Goal: Transaction & Acquisition: Purchase product/service

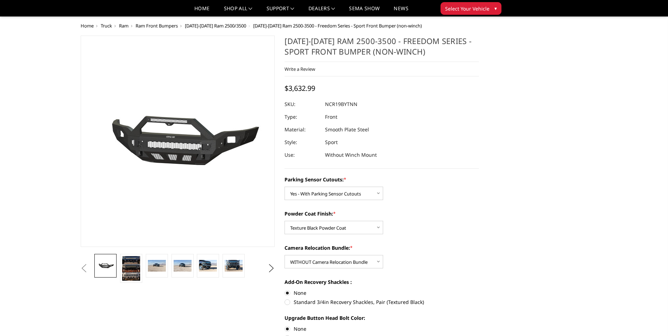
select select "2713"
select select "2715"
select select "2717"
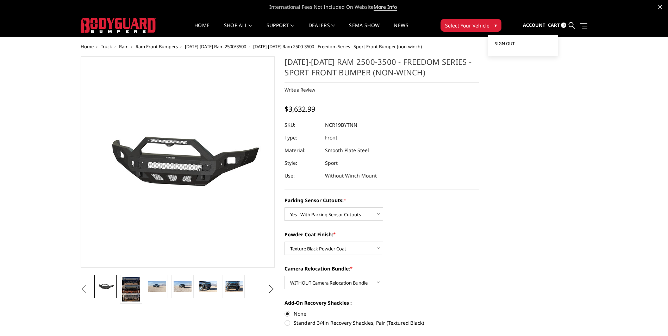
click at [507, 43] on span "Sign out" at bounding box center [505, 43] width 20 height 6
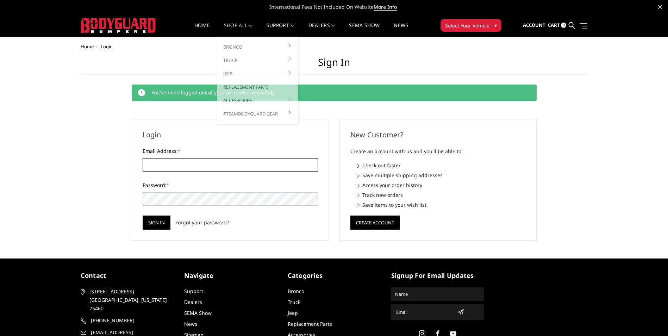
type input "[EMAIL_ADDRESS][DOMAIN_NAME]"
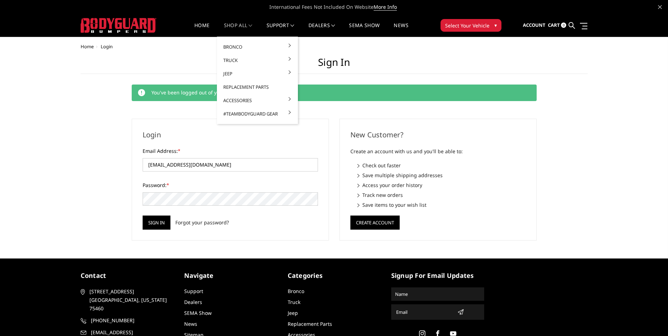
click at [227, 24] on link "shop all" at bounding box center [238, 30] width 29 height 14
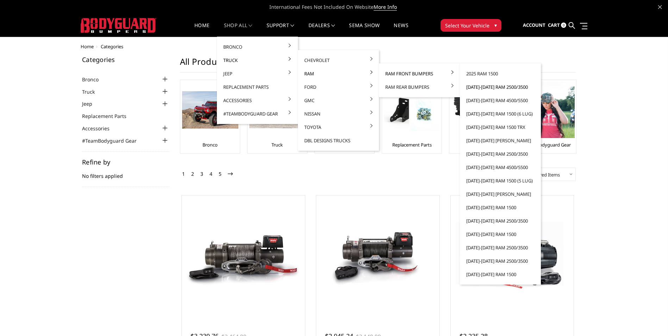
click at [486, 86] on link "[DATE]-[DATE] Ram 2500/3500" at bounding box center [500, 86] width 75 height 13
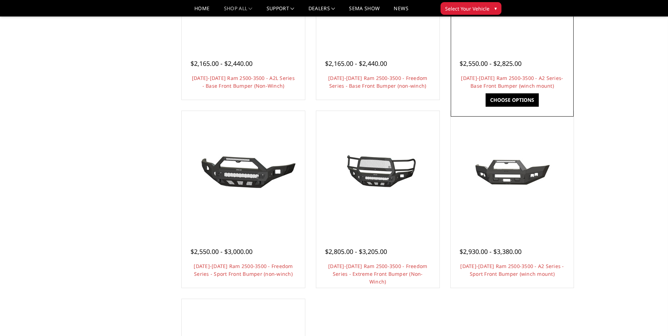
scroll to position [352, 0]
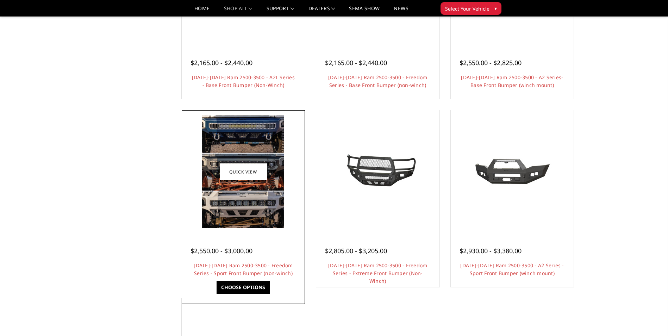
click at [250, 246] on div "$2,550.00 - $3,000.00" at bounding box center [222, 251] width 62 height 10
click at [244, 270] on link "[DATE]-[DATE] Ram 2500-3500 - Freedom Series - Sport Front Bumper (non-winch)" at bounding box center [243, 269] width 99 height 14
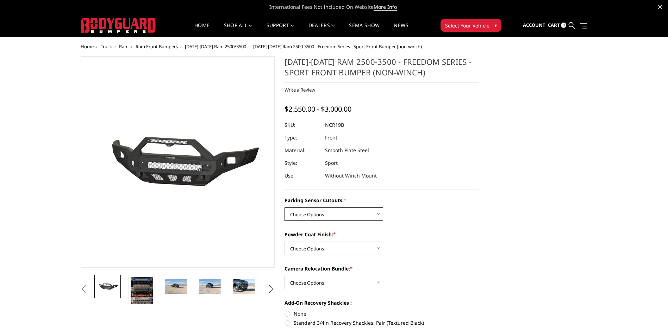
click at [312, 210] on select "Choose Options No - Without Parking Sensor Cutouts Yes - With Parking Sensor Cu…" at bounding box center [334, 213] width 99 height 13
select select "2713"
click at [285, 207] on select "Choose Options No - Without Parking Sensor Cutouts Yes - With Parking Sensor Cu…" at bounding box center [334, 213] width 99 height 13
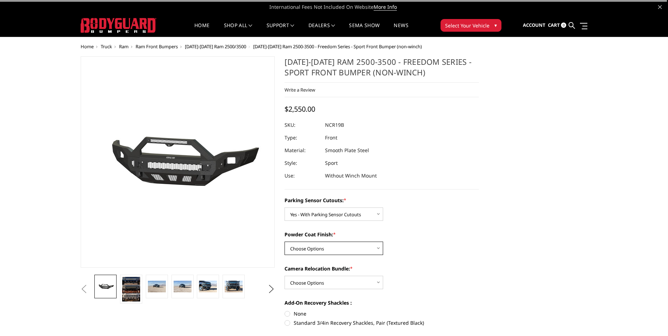
click at [318, 245] on select "Choose Options Bare Metal Texture Black Powder Coat" at bounding box center [334, 248] width 99 height 13
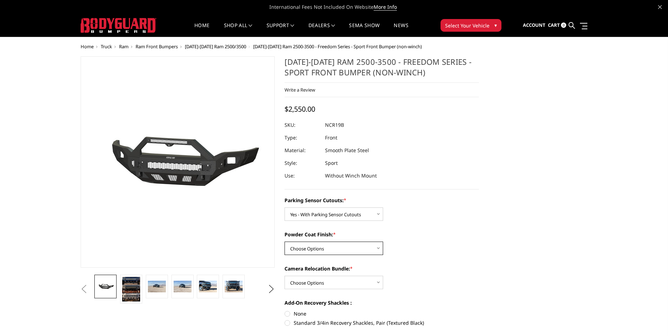
select select "2715"
click at [285, 242] on select "Choose Options Bare Metal Texture Black Powder Coat" at bounding box center [334, 248] width 99 height 13
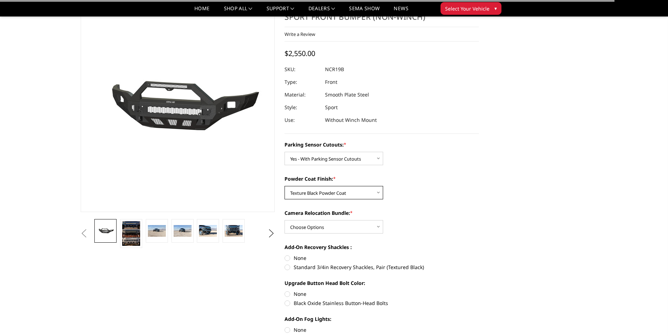
scroll to position [35, 0]
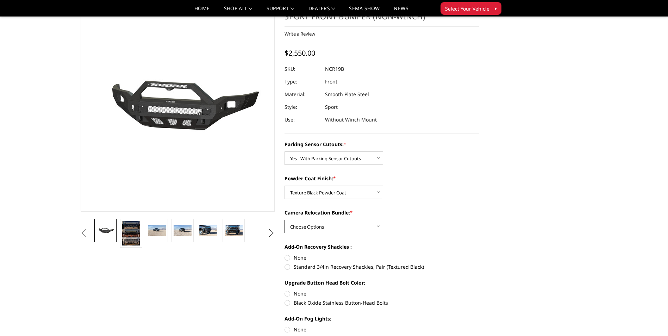
click at [318, 228] on select "Choose Options WITH Camera Relocation Bundle WITHOUT Camera Relocation Bundle" at bounding box center [334, 226] width 99 height 13
select select "2716"
click at [285, 220] on select "Choose Options WITH Camera Relocation Bundle WITHOUT Camera Relocation Bundle" at bounding box center [334, 226] width 99 height 13
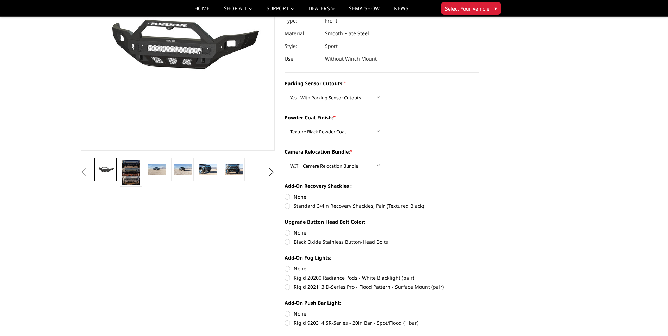
scroll to position [106, 0]
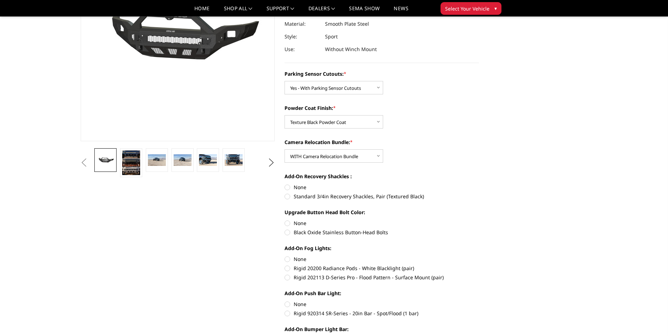
click at [290, 188] on label "None" at bounding box center [382, 186] width 194 height 7
click at [285, 184] on input "None" at bounding box center [285, 183] width 0 height 0
radio input "true"
click at [288, 232] on label "Black Oxide Stainless Button-Head Bolts" at bounding box center [382, 232] width 194 height 7
click at [479, 220] on input "Black Oxide Stainless Button-Head Bolts" at bounding box center [479, 219] width 0 height 0
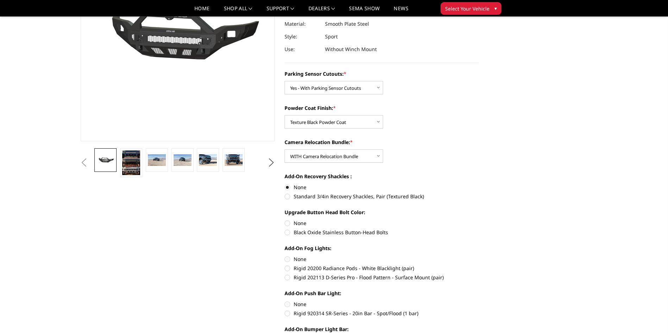
radio input "true"
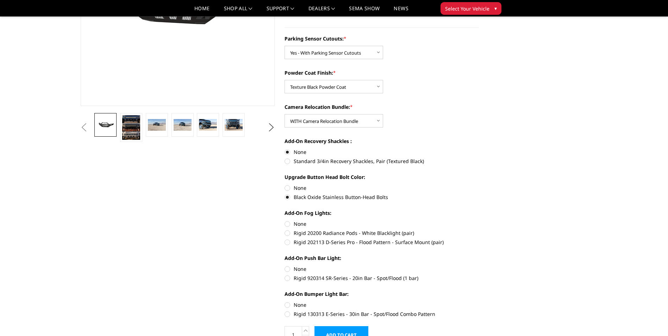
click at [286, 243] on label "Rigid 202113 D-Series Pro - Flood Pattern - Surface Mount (pair)" at bounding box center [382, 241] width 194 height 7
click at [479, 230] on input "Rigid 202113 D-Series Pro - Flood Pattern - Surface Mount (pair)" at bounding box center [479, 229] width 0 height 0
radio input "true"
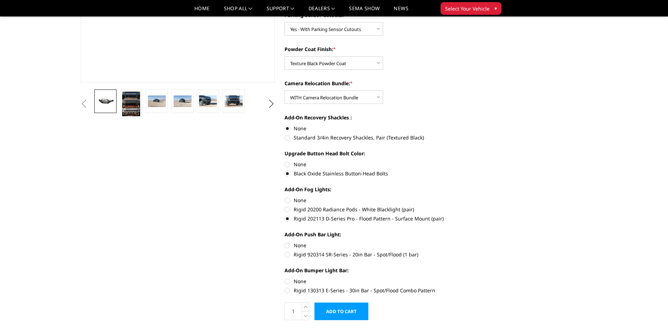
scroll to position [176, 0]
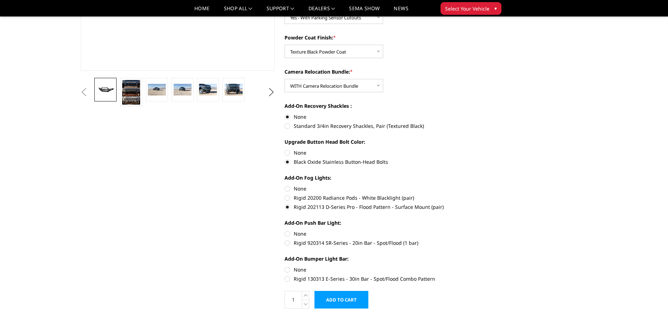
click at [289, 242] on label "Rigid 920314 SR-Series - 20in Bar - Spot/Flood (1 bar)" at bounding box center [382, 242] width 194 height 7
click at [479, 230] on input "Rigid 920314 SR-Series - 20in Bar - Spot/Flood (1 bar)" at bounding box center [479, 230] width 0 height 0
radio input "true"
click at [289, 280] on label "Rigid 130313 E-Series - 30in Bar - Spot/Flood Combo Pattern" at bounding box center [382, 278] width 194 height 7
click at [479, 266] on input "Rigid 130313 E-Series - 30in Bar - Spot/Flood Combo Pattern" at bounding box center [479, 266] width 0 height 0
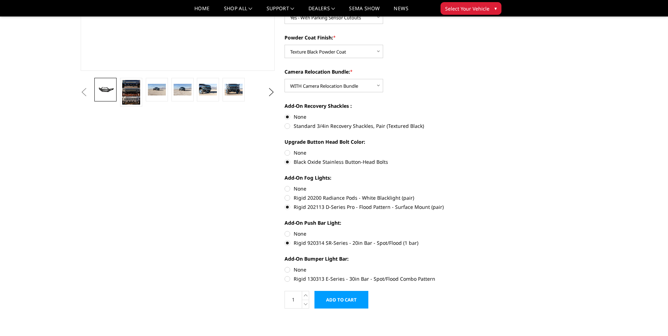
radio input "true"
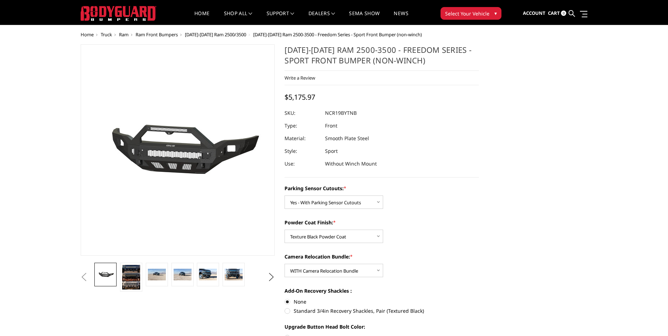
scroll to position [0, 0]
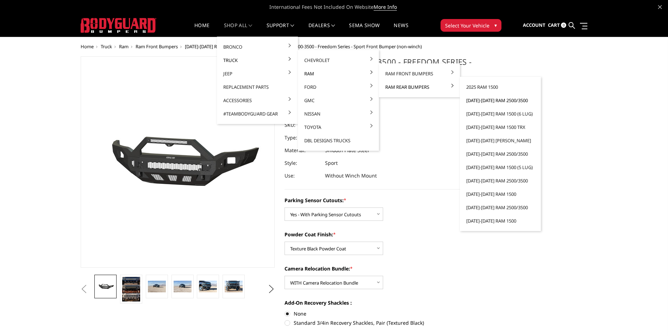
click at [479, 100] on link "[DATE]-[DATE] Ram 2500/3500" at bounding box center [500, 100] width 75 height 13
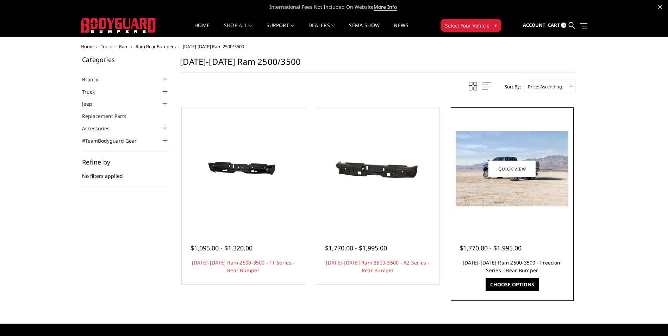
click at [522, 265] on link "2019-2025 Ram 2500-3500 - Freedom Series - Rear Bumper" at bounding box center [512, 266] width 99 height 14
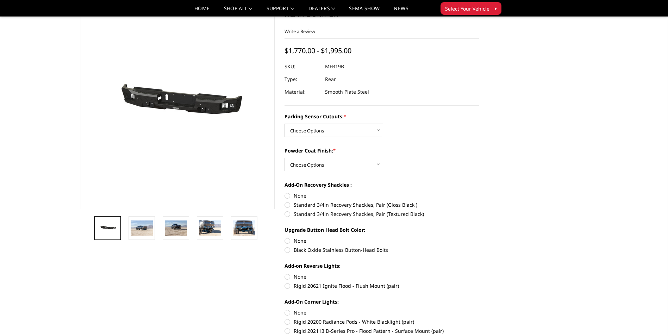
scroll to position [35, 0]
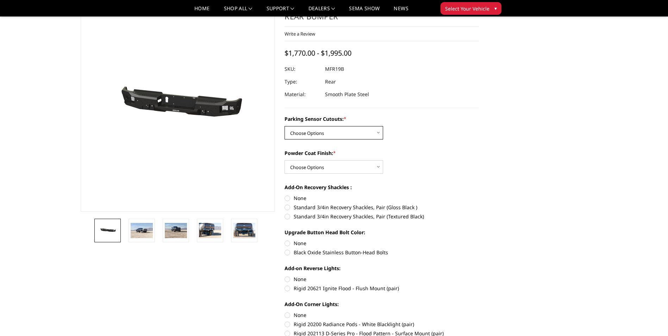
click at [337, 133] on select "Choose Options No - Without Parking Sensor Cutouts Yes - With Parking Sensor Cu…" at bounding box center [334, 132] width 99 height 13
select select "2709"
click at [285, 126] on select "Choose Options No - Without Parking Sensor Cutouts Yes - With Parking Sensor Cu…" at bounding box center [334, 132] width 99 height 13
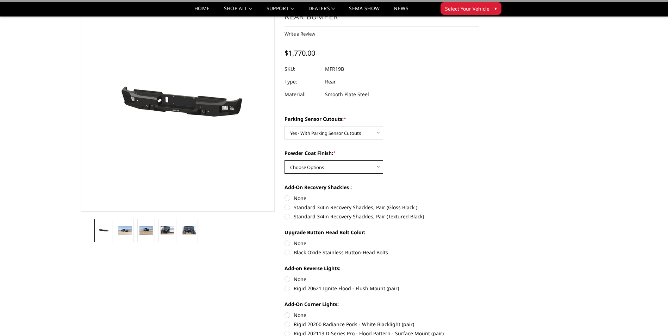
click at [313, 169] on select "Choose Options Bare Metal Texture Black Powder Coat" at bounding box center [334, 166] width 99 height 13
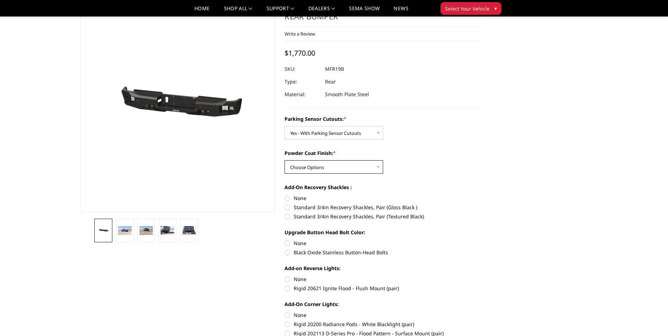
select select "2711"
click at [285, 160] on select "Choose Options Bare Metal Texture Black Powder Coat" at bounding box center [334, 166] width 99 height 13
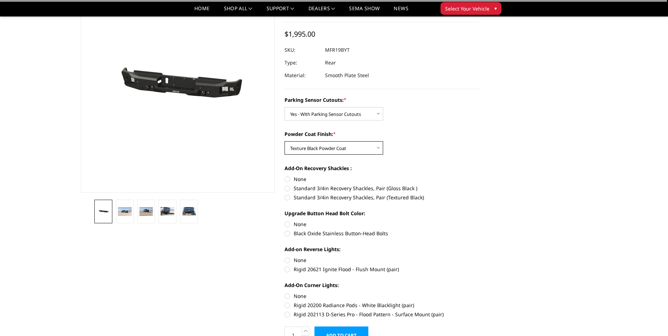
scroll to position [70, 0]
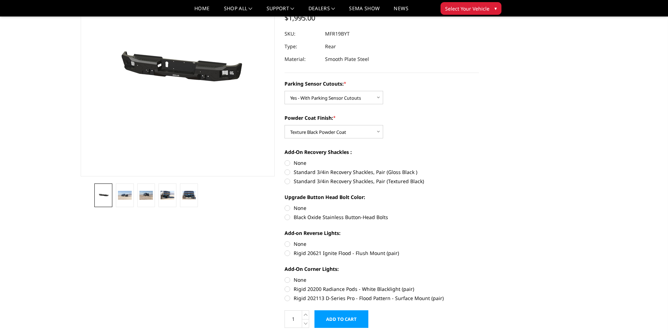
click at [287, 163] on label "None" at bounding box center [382, 162] width 194 height 7
click at [285, 160] on input "None" at bounding box center [285, 159] width 0 height 0
radio input "true"
click at [288, 220] on label "Black Oxide Stainless Button-Head Bolts" at bounding box center [382, 216] width 194 height 7
click at [479, 205] on input "Black Oxide Stainless Button-Head Bolts" at bounding box center [479, 204] width 0 height 0
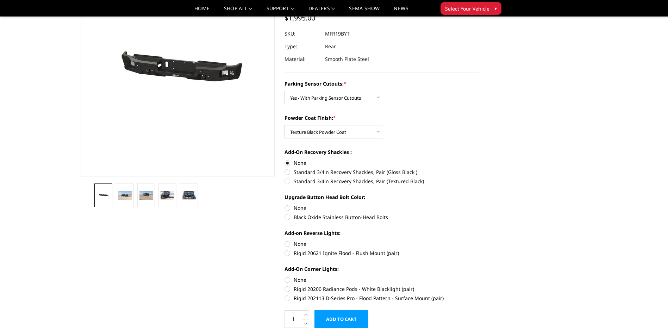
radio input "true"
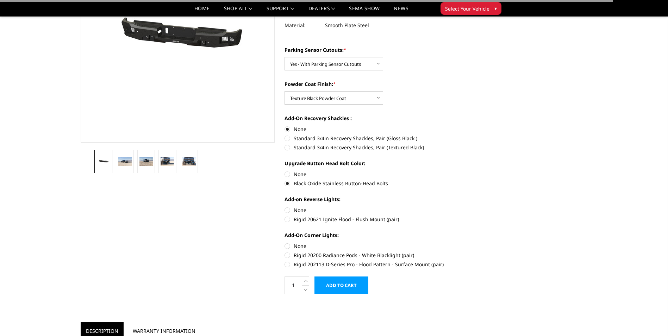
scroll to position [141, 0]
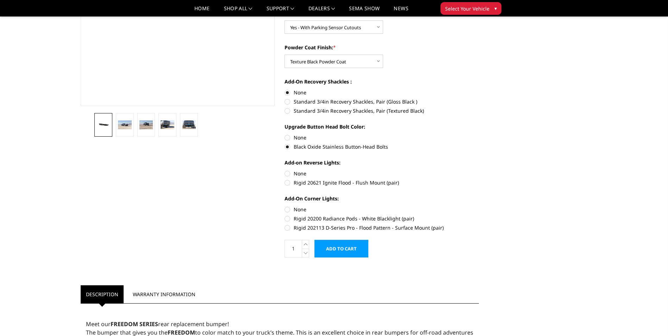
click at [289, 182] on label "Rigid 20621 Ignite Flood - Flush Mount (pair)" at bounding box center [382, 182] width 194 height 7
click at [479, 170] on input "Rigid 20621 Ignite Flood - Flush Mount (pair)" at bounding box center [479, 170] width 0 height 0
radio input "true"
click at [288, 227] on label "Rigid 202113 D-Series Pro - Flood Pattern - Surface Mount (pair)" at bounding box center [382, 227] width 194 height 7
click at [479, 215] on input "Rigid 202113 D-Series Pro - Flood Pattern - Surface Mount (pair)" at bounding box center [479, 215] width 0 height 0
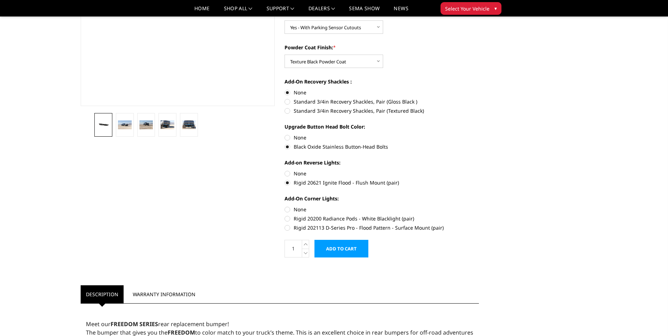
radio input "true"
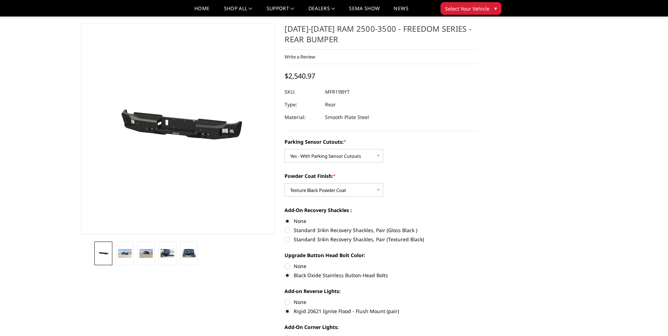
scroll to position [0, 0]
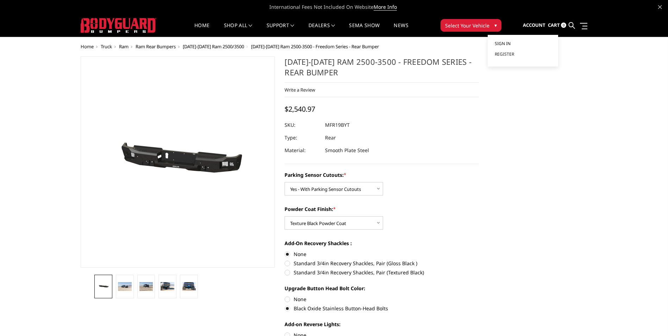
click at [504, 43] on span "Sign in" at bounding box center [503, 43] width 16 height 6
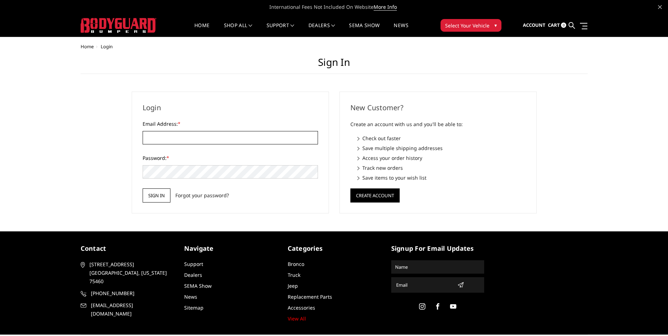
type input "[EMAIL_ADDRESS][DOMAIN_NAME]"
click at [158, 195] on input "Sign in" at bounding box center [157, 195] width 28 height 14
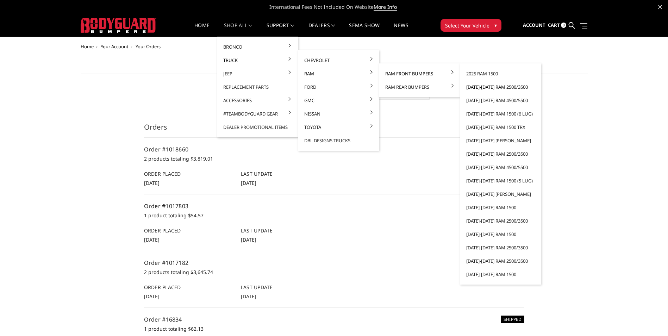
click at [479, 87] on link "[DATE]-[DATE] Ram 2500/3500" at bounding box center [500, 86] width 75 height 13
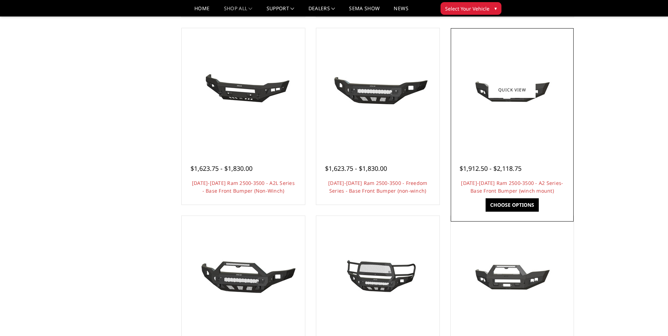
scroll to position [387, 0]
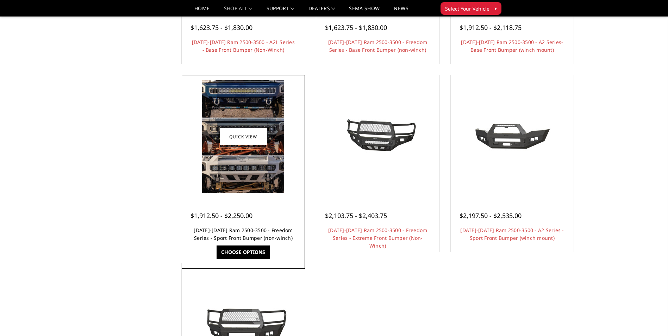
click at [262, 233] on link "[DATE]-[DATE] Ram 2500-3500 - Freedom Series - Sport Front Bumper (non-winch)" at bounding box center [243, 234] width 99 height 14
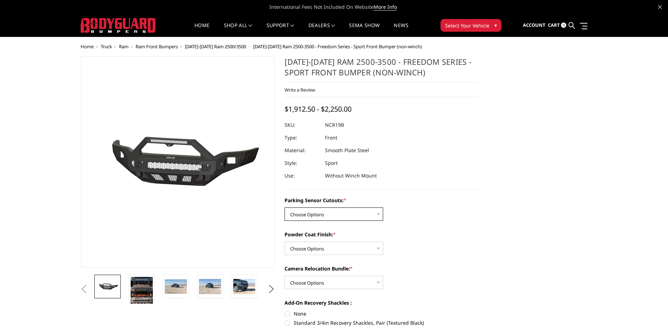
click at [345, 211] on select "Choose Options No - Without Parking Sensor Cutouts Yes - With Parking Sensor Cu…" at bounding box center [334, 213] width 99 height 13
select select "2713"
click at [285, 207] on select "Choose Options No - Without Parking Sensor Cutouts Yes - With Parking Sensor Cu…" at bounding box center [334, 213] width 99 height 13
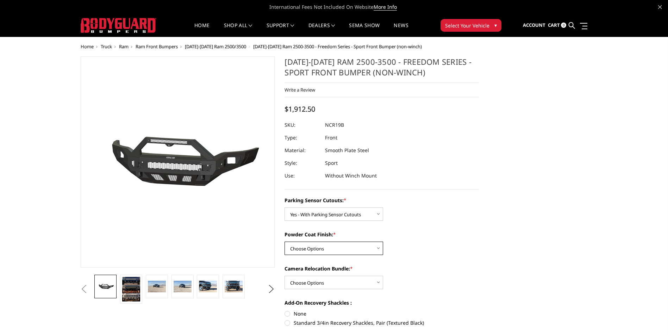
click at [313, 244] on select "Choose Options Bare Metal Texture Black Powder Coat" at bounding box center [334, 248] width 99 height 13
select select "2715"
click at [285, 242] on select "Choose Options Bare Metal Texture Black Powder Coat" at bounding box center [334, 248] width 99 height 13
click at [328, 284] on select "Choose Options WITH Camera Relocation Bundle WITHOUT Camera Relocation Bundle" at bounding box center [334, 282] width 99 height 13
select select "2716"
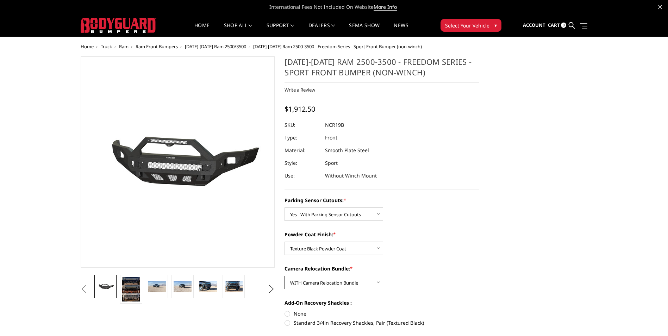
click at [285, 276] on select "Choose Options WITH Camera Relocation Bundle WITHOUT Camera Relocation Bundle" at bounding box center [334, 282] width 99 height 13
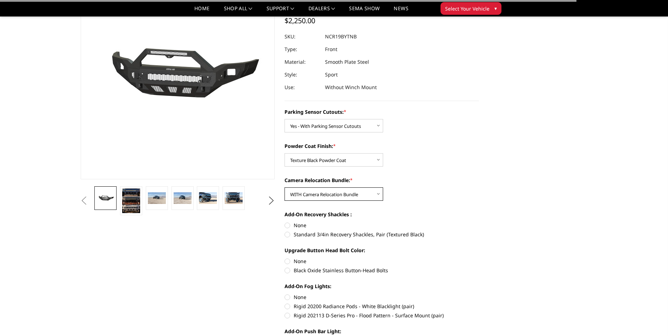
scroll to position [70, 0]
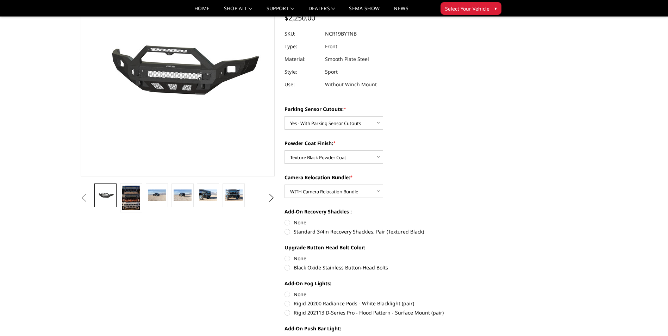
click at [289, 223] on label "None" at bounding box center [382, 222] width 194 height 7
click at [285, 219] on input "None" at bounding box center [285, 219] width 0 height 0
radio input "true"
click at [288, 268] on label "Black Oxide Stainless Button-Head Bolts" at bounding box center [382, 267] width 194 height 7
click at [479, 255] on input "Black Oxide Stainless Button-Head Bolts" at bounding box center [479, 255] width 0 height 0
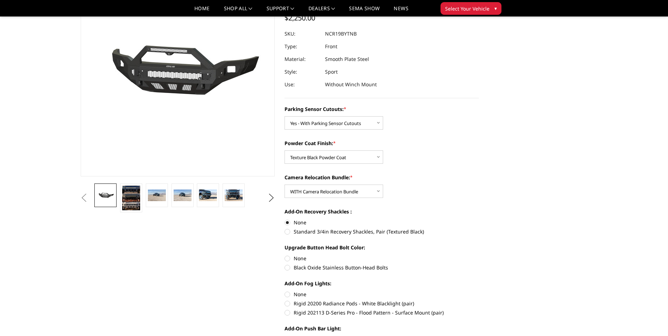
radio input "true"
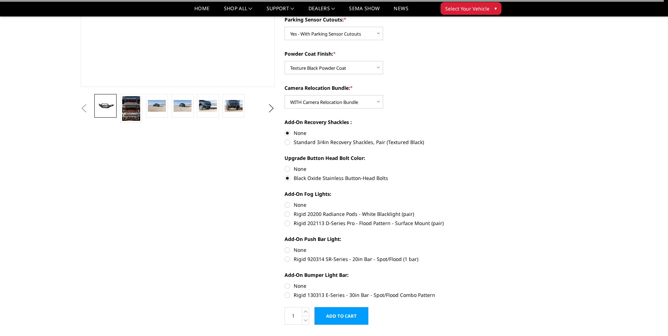
scroll to position [176, 0]
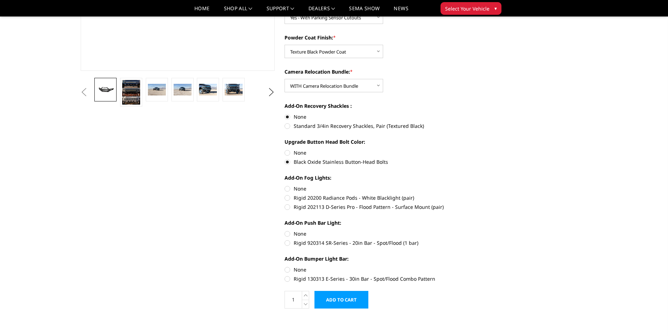
click at [288, 205] on label "Rigid 202113 D-Series Pro - Flood Pattern - Surface Mount (pair)" at bounding box center [382, 206] width 194 height 7
click at [479, 194] on input "Rigid 202113 D-Series Pro - Flood Pattern - Surface Mount (pair)" at bounding box center [479, 194] width 0 height 0
radio input "true"
click at [286, 240] on label "Rigid 920314 SR-Series - 20in Bar - Spot/Flood (1 bar)" at bounding box center [382, 242] width 194 height 7
click at [479, 230] on input "Rigid 920314 SR-Series - 20in Bar - Spot/Flood (1 bar)" at bounding box center [479, 230] width 0 height 0
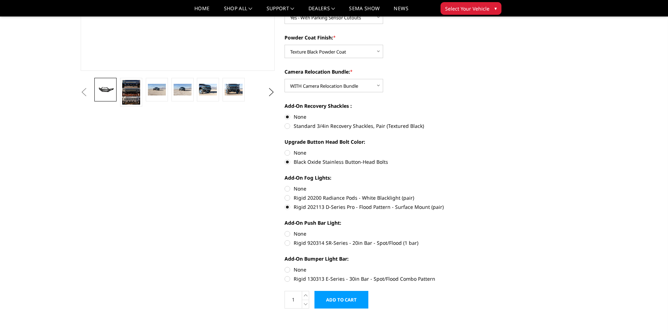
radio input "true"
click at [287, 276] on label "Rigid 130313 E-Series - 30in Bar - Spot/Flood Combo Pattern" at bounding box center [382, 278] width 194 height 7
click at [479, 266] on input "Rigid 130313 E-Series - 30in Bar - Spot/Flood Combo Pattern" at bounding box center [479, 266] width 0 height 0
radio input "true"
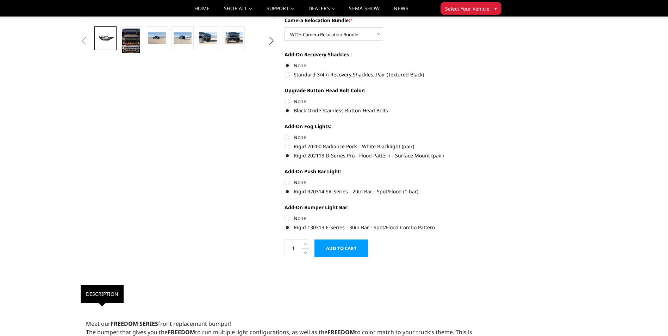
scroll to position [282, 0]
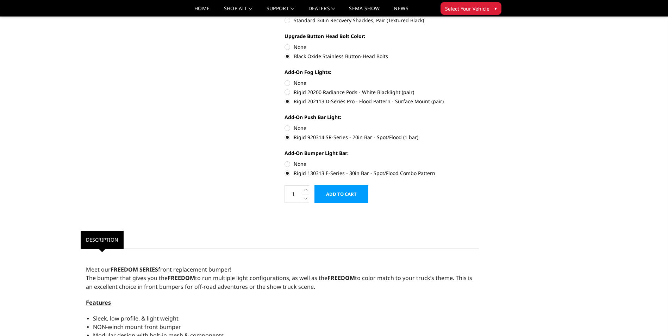
click at [288, 166] on label "None" at bounding box center [382, 163] width 194 height 7
click at [285, 161] on input "None" at bounding box center [285, 160] width 0 height 0
radio input "true"
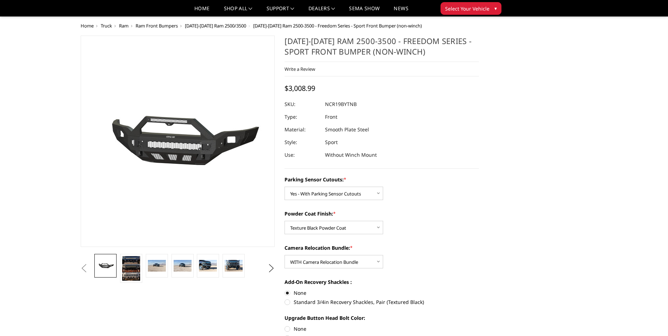
scroll to position [176, 0]
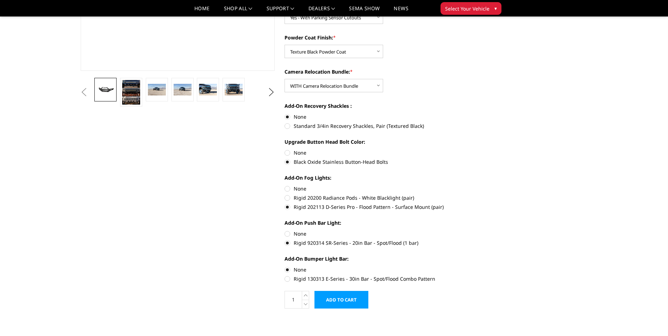
click at [287, 234] on label "None" at bounding box center [382, 233] width 194 height 7
click at [285, 230] on input "None" at bounding box center [285, 230] width 0 height 0
radio input "true"
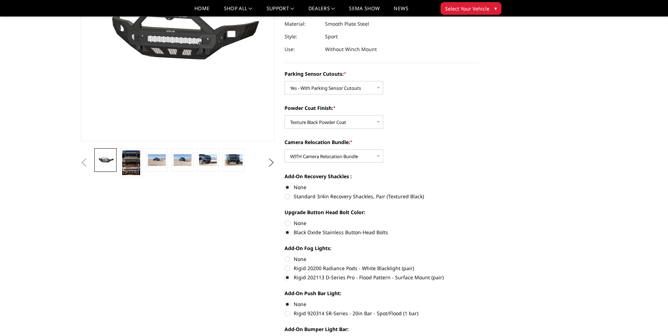
scroll to position [141, 0]
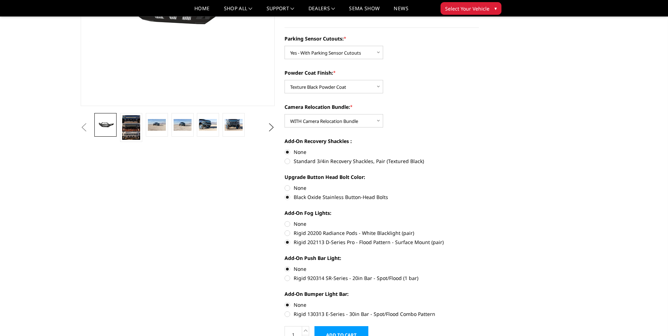
click at [287, 243] on label "Rigid 202113 D-Series Pro - Flood Pattern - Surface Mount (pair)" at bounding box center [382, 241] width 194 height 7
click at [479, 230] on input "Rigid 202113 D-Series Pro - Flood Pattern - Surface Mount (pair)" at bounding box center [479, 229] width 0 height 0
drag, startPoint x: 287, startPoint y: 223, endPoint x: 298, endPoint y: 228, distance: 11.2
click at [288, 223] on label "None" at bounding box center [382, 223] width 194 height 7
click at [285, 220] on input "None" at bounding box center [285, 220] width 0 height 0
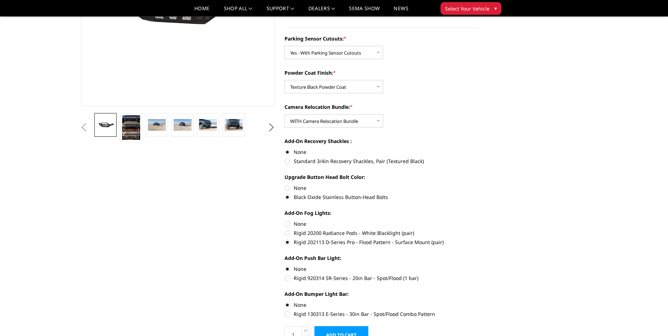
radio input "true"
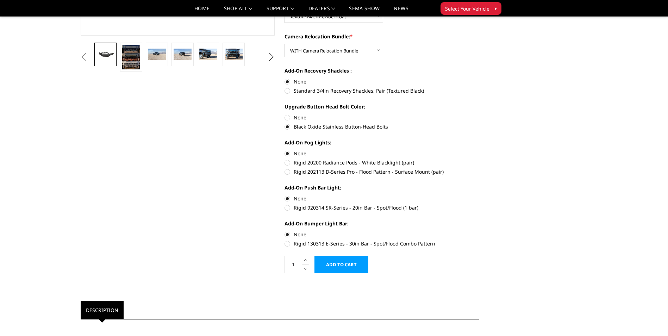
scroll to position [176, 0]
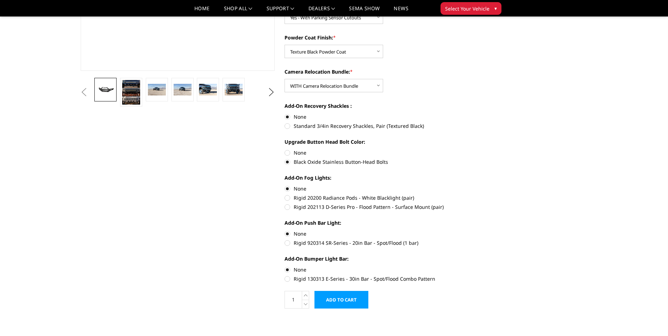
click at [349, 300] on input "Add to Cart" at bounding box center [341, 300] width 54 height 18
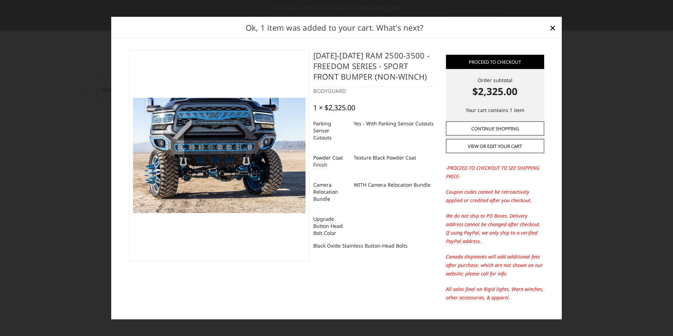
click at [497, 130] on link "Continue Shopping" at bounding box center [495, 128] width 98 height 14
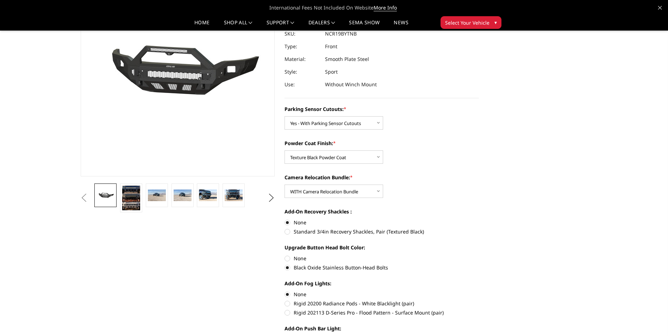
scroll to position [0, 0]
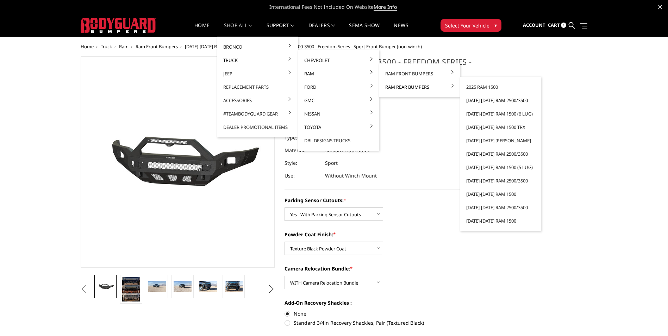
click at [491, 99] on link "2019-2025 Ram 2500/3500" at bounding box center [500, 100] width 75 height 13
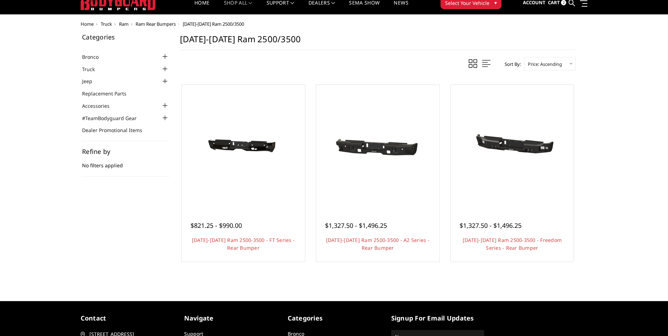
scroll to position [35, 0]
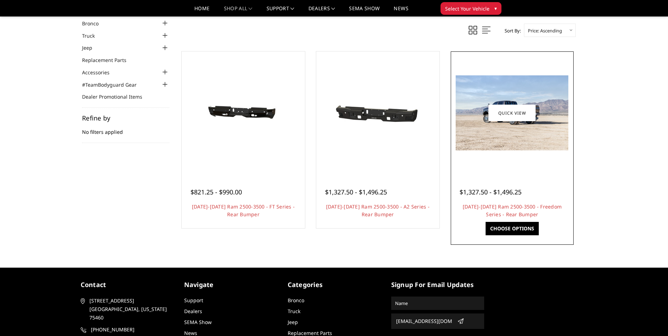
click at [523, 229] on link "Choose Options" at bounding box center [512, 228] width 53 height 13
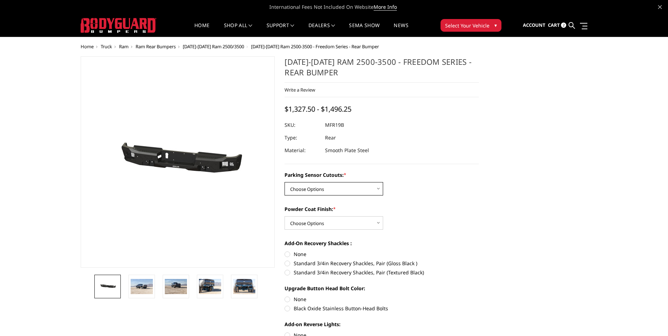
click at [324, 188] on select "Choose Options No - Without Parking Sensor Cutouts Yes - With Parking Sensor Cu…" at bounding box center [334, 188] width 99 height 13
select select "2709"
click at [285, 182] on select "Choose Options No - Without Parking Sensor Cutouts Yes - With Parking Sensor Cu…" at bounding box center [334, 188] width 99 height 13
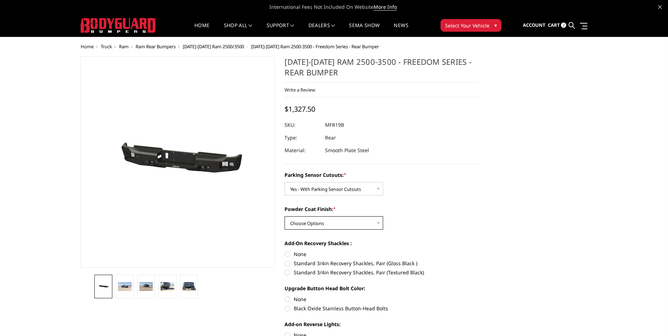
click at [347, 224] on select "Choose Options Bare Metal Texture Black Powder Coat" at bounding box center [334, 222] width 99 height 13
select select "2711"
click at [285, 216] on select "Choose Options Bare Metal Texture Black Powder Coat" at bounding box center [334, 222] width 99 height 13
click at [287, 254] on label "None" at bounding box center [382, 253] width 194 height 7
click at [285, 251] on input "None" at bounding box center [285, 250] width 0 height 0
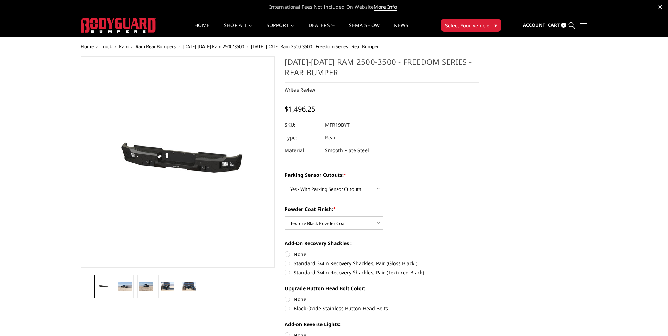
radio input "true"
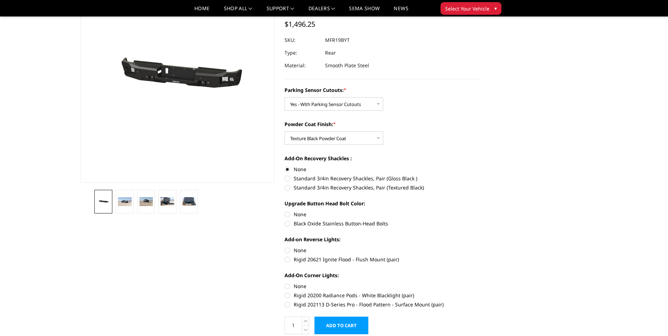
scroll to position [70, 0]
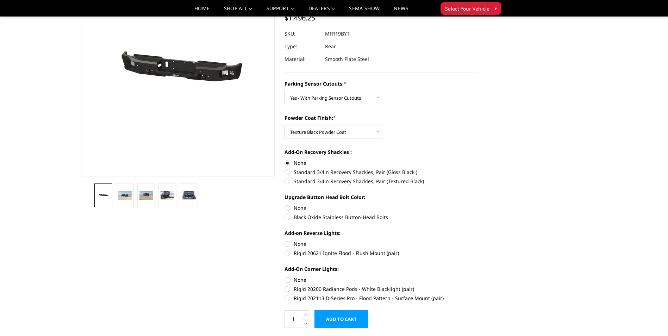
click at [286, 217] on label "Black Oxide Stainless Button-Head Bolts" at bounding box center [382, 216] width 194 height 7
click at [479, 205] on input "Black Oxide Stainless Button-Head Bolts" at bounding box center [479, 204] width 0 height 0
radio input "true"
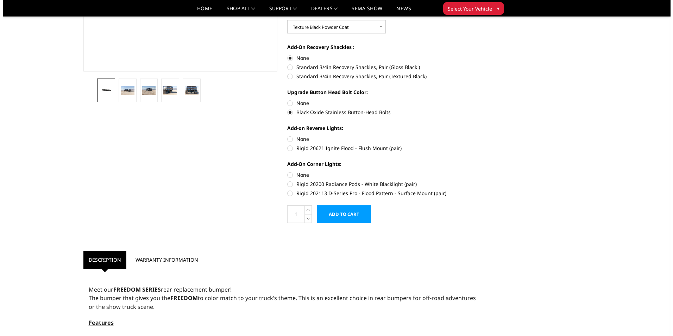
scroll to position [176, 0]
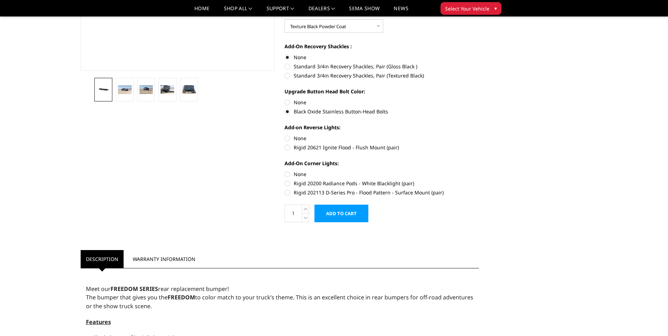
click at [354, 216] on input "Add to Cart" at bounding box center [341, 214] width 54 height 18
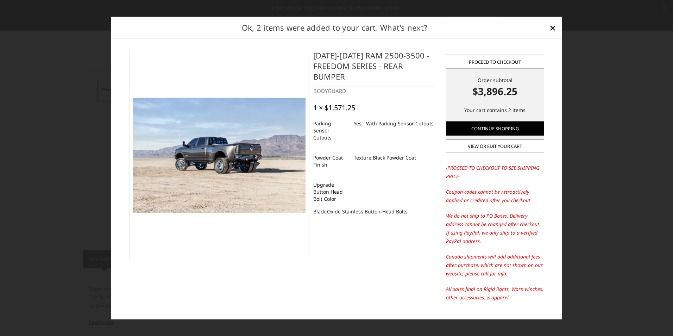
click at [511, 57] on link "Proceed to checkout" at bounding box center [495, 62] width 98 height 14
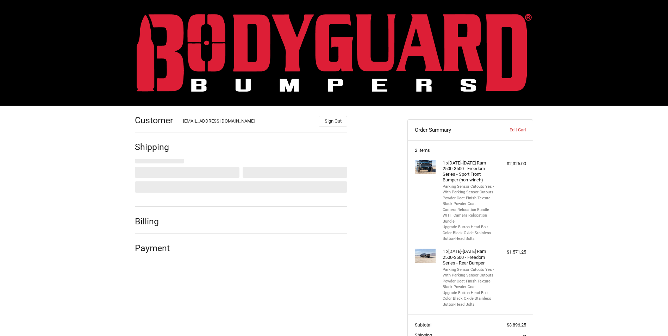
scroll to position [65, 0]
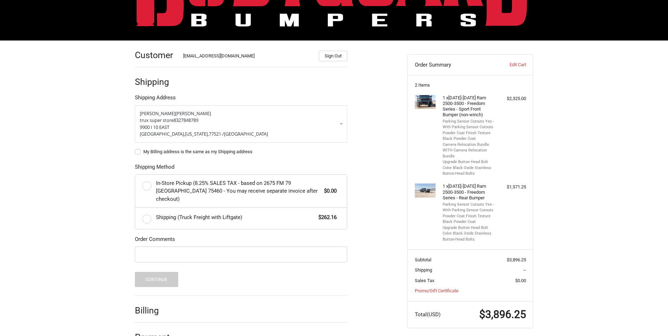
drag, startPoint x: 148, startPoint y: 211, endPoint x: 234, endPoint y: 266, distance: 102.1
click at [148, 211] on label "Shipping (Truck Freight with Liftgate) $262.16" at bounding box center [241, 218] width 212 height 21
click at [136, 208] on input "Shipping (Truck Freight with Liftgate) $262.16" at bounding box center [135, 208] width 0 height 0
radio input "true"
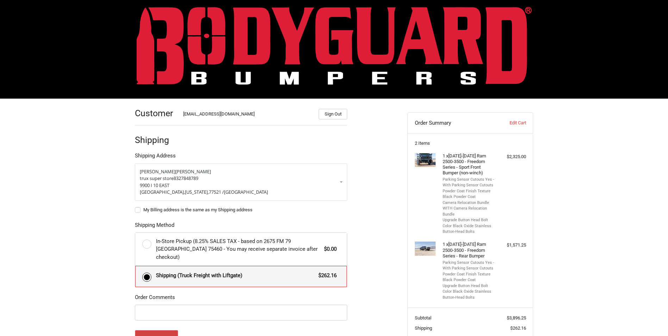
scroll to position [77, 0]
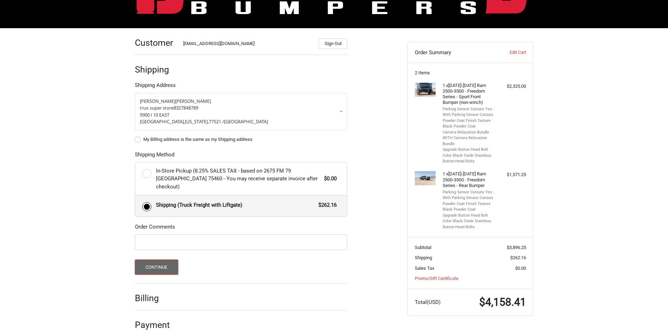
click at [151, 261] on button "Continue" at bounding box center [156, 267] width 43 height 15
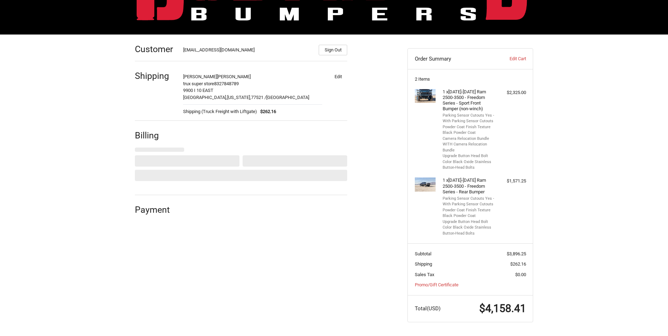
select select "US"
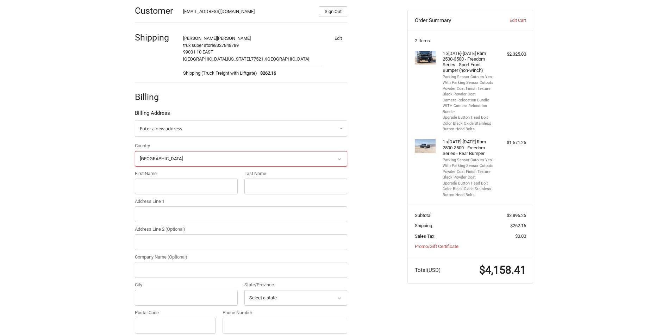
scroll to position [125, 0]
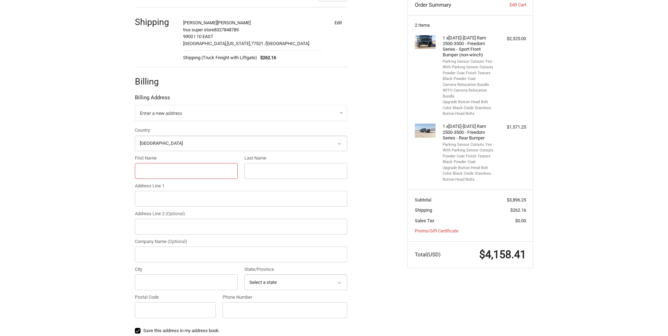
click at [151, 168] on input "First Name" at bounding box center [186, 171] width 103 height 16
click at [108, 150] on div "Customer [EMAIL_ADDRESS][DOMAIN_NAME] Sign Out Shipping [GEOGRAPHIC_DATA][PERSO…" at bounding box center [334, 192] width 668 height 422
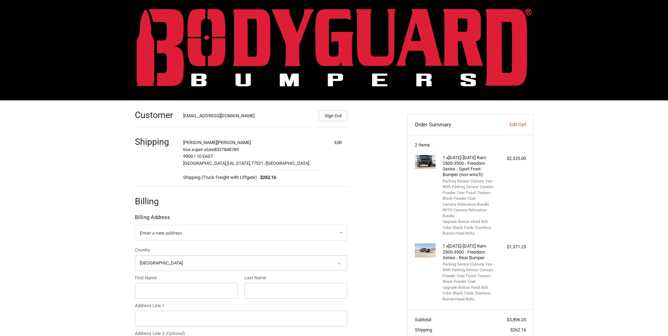
scroll to position [0, 0]
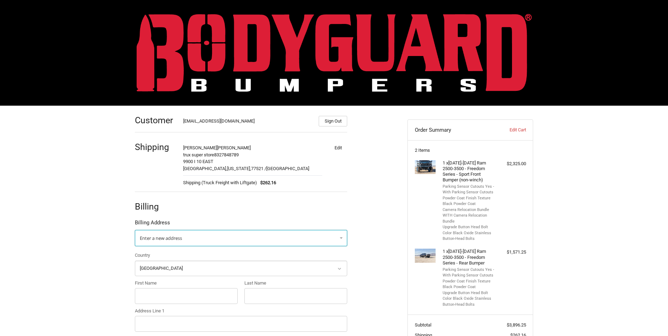
click at [174, 236] on span "Enter a new address" at bounding box center [161, 238] width 42 height 6
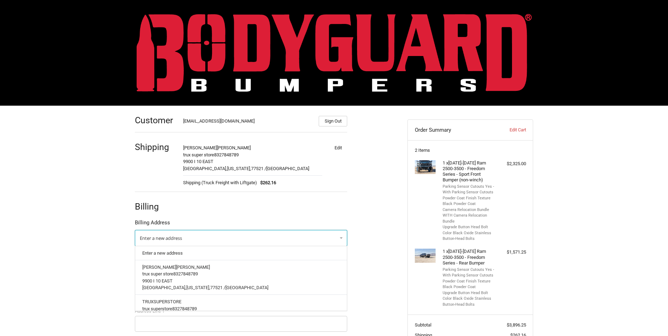
click at [174, 236] on span "Enter a new address" at bounding box center [161, 238] width 42 height 6
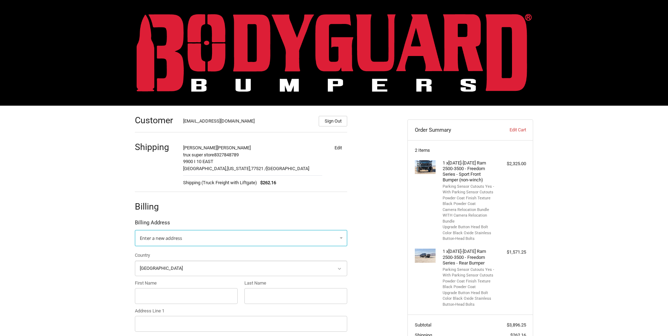
click at [196, 206] on div at bounding box center [265, 208] width 164 height 9
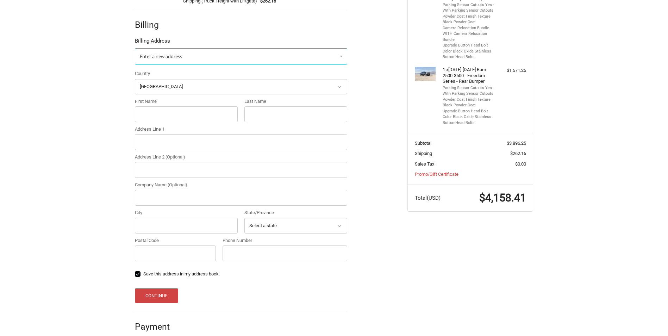
scroll to position [191, 0]
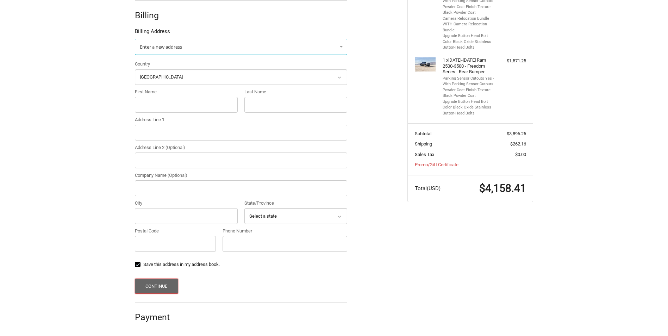
click at [151, 282] on button "Continue" at bounding box center [156, 286] width 43 height 15
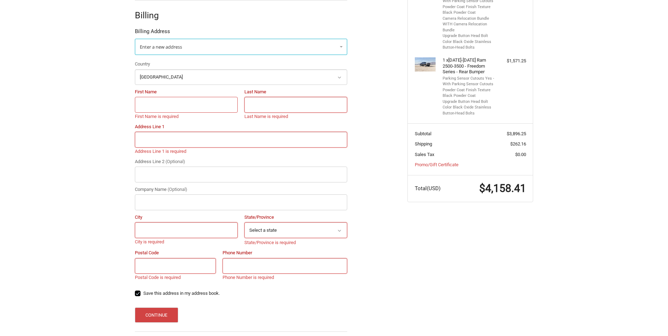
scroll to position [127, 0]
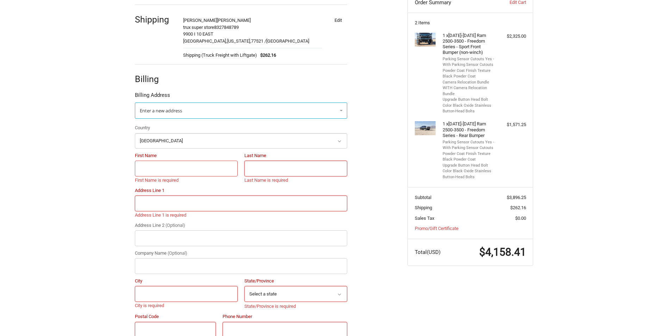
click at [180, 170] on input "First Name" at bounding box center [186, 169] width 103 height 16
type input "TRUX"
type input "SUPERSTORE"
type input "[STREET_ADDRESS]"
type input "Trux Superstore"
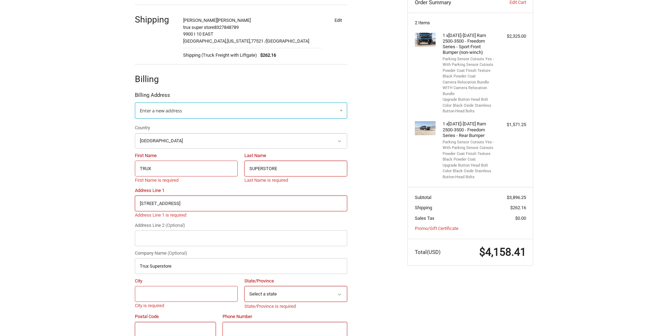
type input "Baytown"
select select "[GEOGRAPHIC_DATA]"
type input "77521"
type input "18327848789"
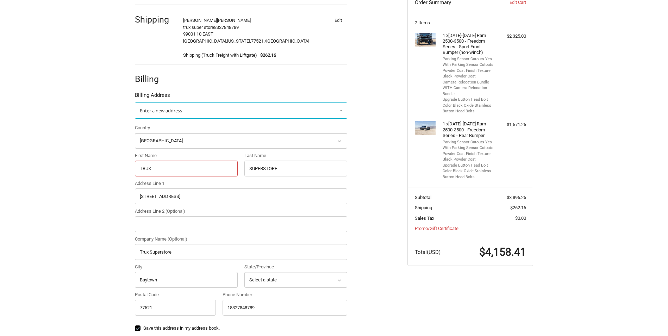
type input "[PERSON_NAME]"
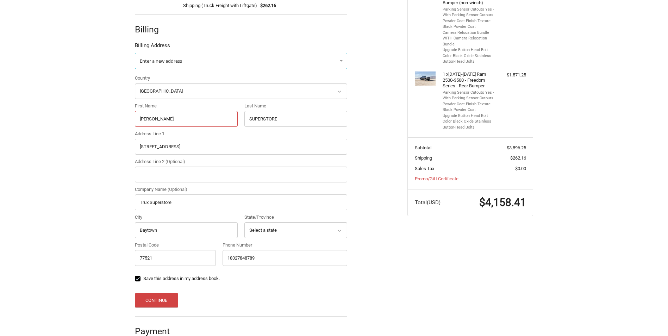
scroll to position [191, 0]
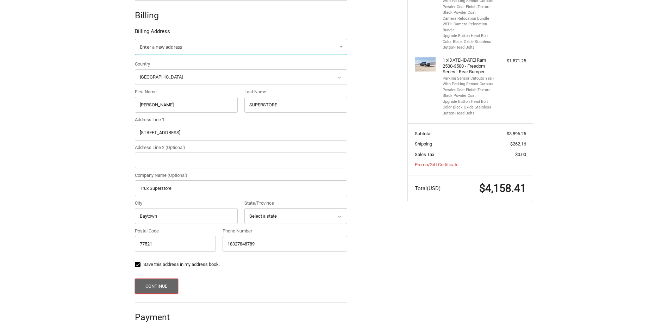
click at [167, 283] on button "Continue" at bounding box center [156, 286] width 43 height 15
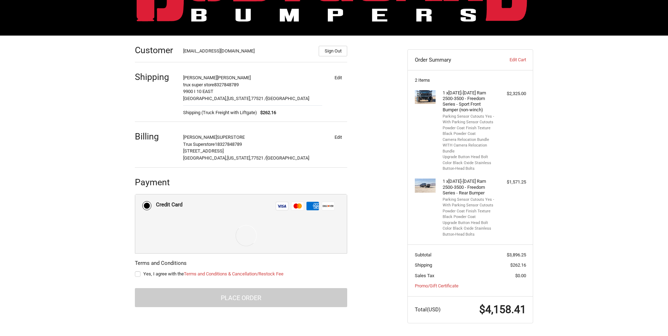
scroll to position [71, 0]
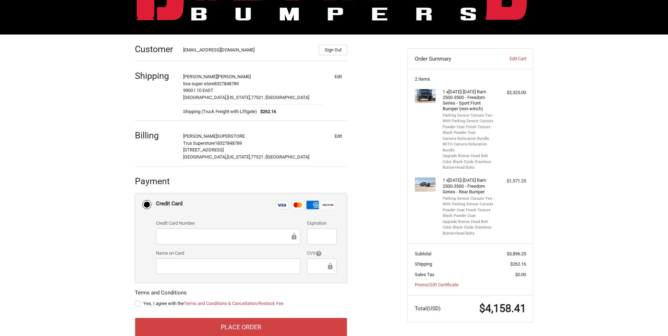
click at [603, 229] on div "Customer [EMAIL_ADDRESS][DOMAIN_NAME] Sign Out Shipping [PERSON_NAME] trux supe…" at bounding box center [334, 194] width 668 height 318
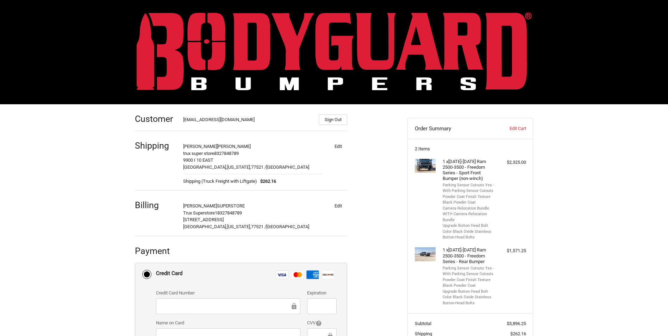
scroll to position [0, 0]
